Goal: Transaction & Acquisition: Purchase product/service

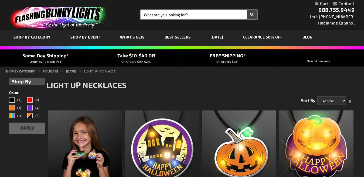
click at [193, 13] on input "Search" at bounding box center [199, 14] width 116 height 9
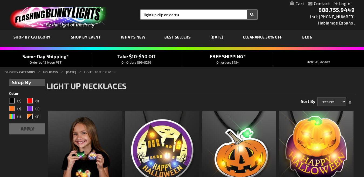
type input "light up clip on earru"
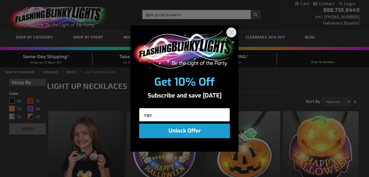
type input "ings"
click at [232, 32] on icon "Close dialog" at bounding box center [232, 33] width 4 height 4
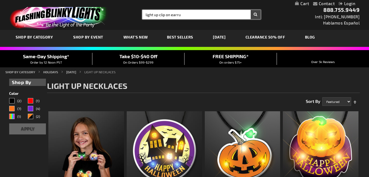
click at [197, 17] on input "light up clip on earru" at bounding box center [201, 14] width 118 height 9
click at [193, 15] on input "light up clip on earru" at bounding box center [201, 14] width 118 height 9
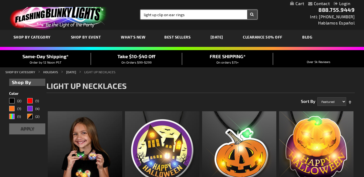
type input "light up clip on ear rings"
click at [247, 10] on button "Search" at bounding box center [252, 14] width 10 height 9
